Goal: Task Accomplishment & Management: Manage account settings

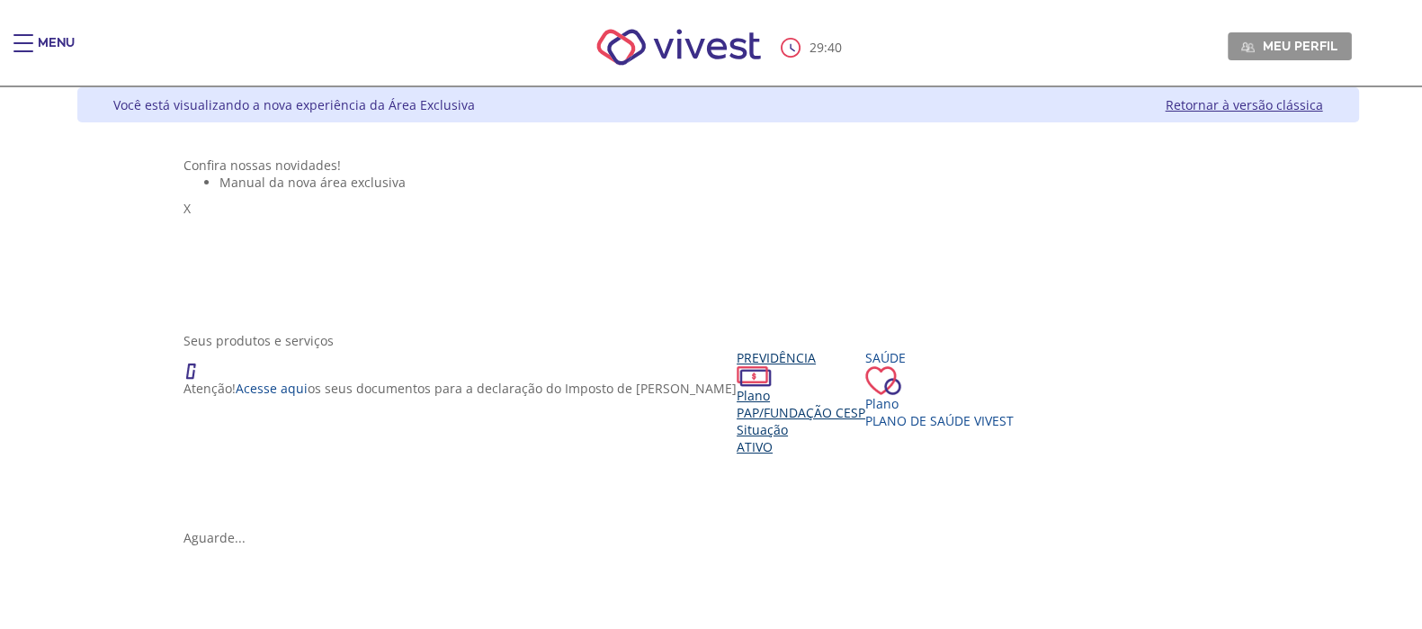
click at [736, 421] on span "PAP/Fundação CESP" at bounding box center [800, 412] width 129 height 17
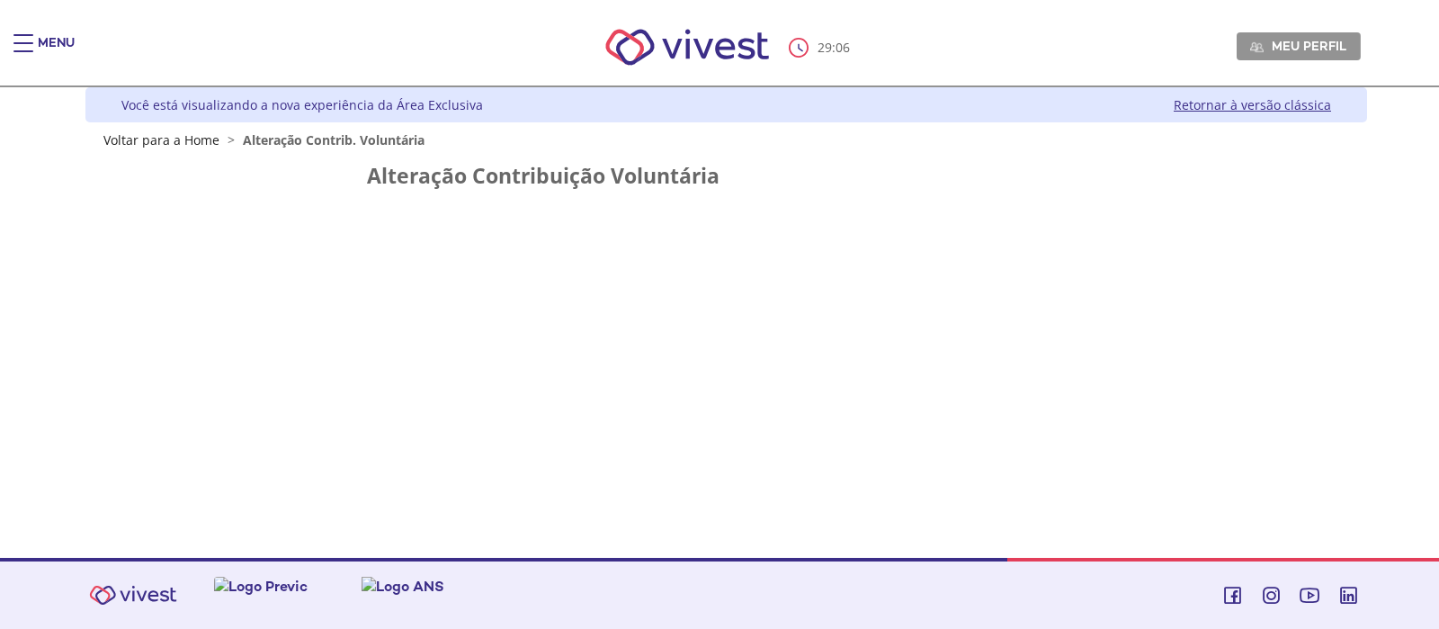
click at [336, 138] on span "Alteração Contrib. Voluntária" at bounding box center [334, 139] width 182 height 17
click at [408, 171] on h2 "Alteração Contribuição Voluntária" at bounding box center [726, 176] width 719 height 22
click at [845, 280] on div "Z6_L19A13G0LGPF00Q7UV9Q807RM1 Você está visualizando a nova experiência da Área…" at bounding box center [719, 322] width 1295 height 470
click at [1274, 101] on link "Retornar à versão clássica" at bounding box center [1251, 104] width 157 height 17
